Goal: Task Accomplishment & Management: Use online tool/utility

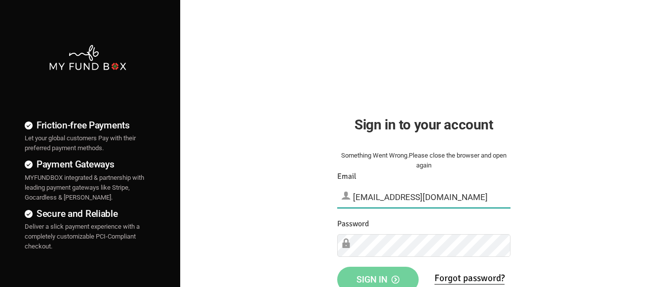
type input "[EMAIL_ADDRESS][DOMAIN_NAME]"
click at [378, 276] on span "Sign in" at bounding box center [377, 279] width 43 height 10
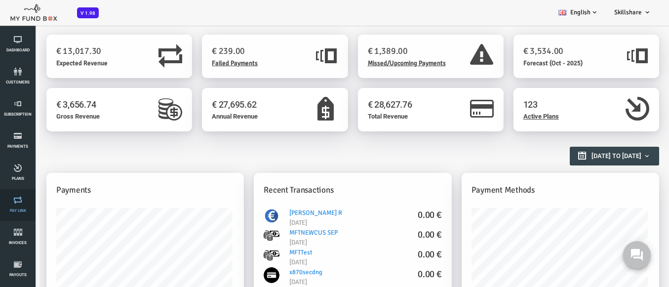
click at [18, 205] on link "Pay Link" at bounding box center [18, 205] width 30 height 32
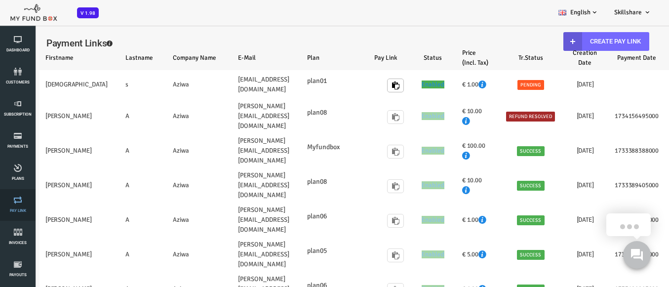
select select "100"
